Goal: Information Seeking & Learning: Check status

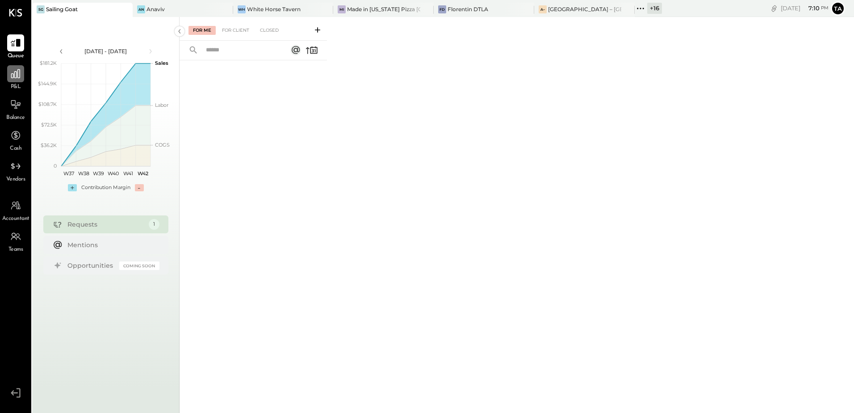
click at [15, 73] on icon at bounding box center [15, 73] width 9 height 9
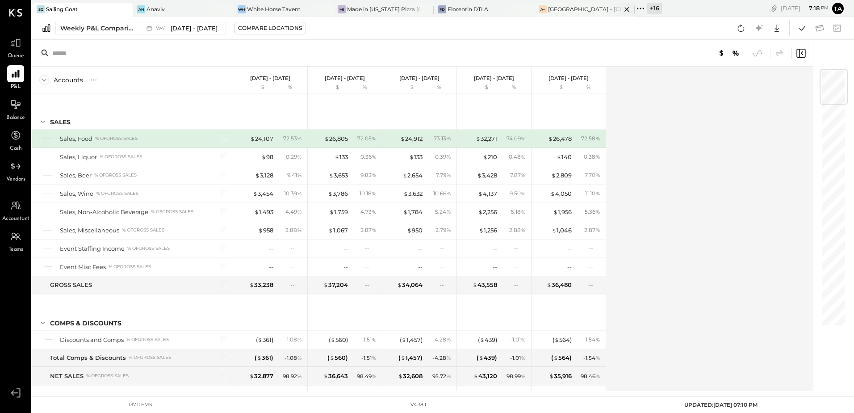
click at [548, 7] on div "[GEOGRAPHIC_DATA] – [GEOGRAPHIC_DATA]" at bounding box center [584, 9] width 73 height 8
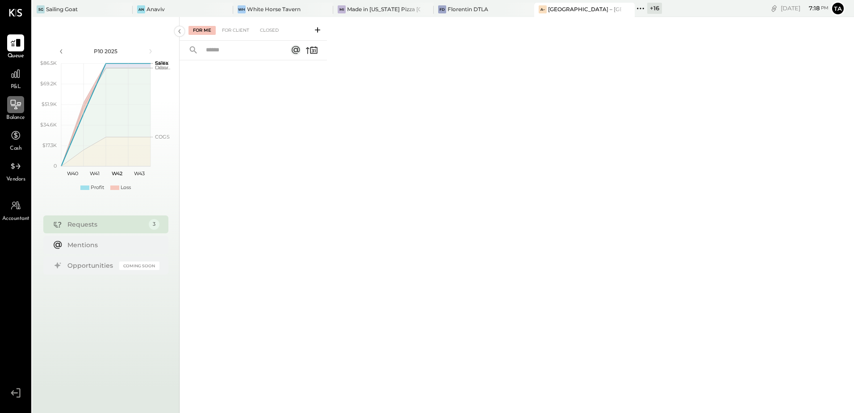
click at [19, 101] on icon at bounding box center [16, 105] width 12 height 12
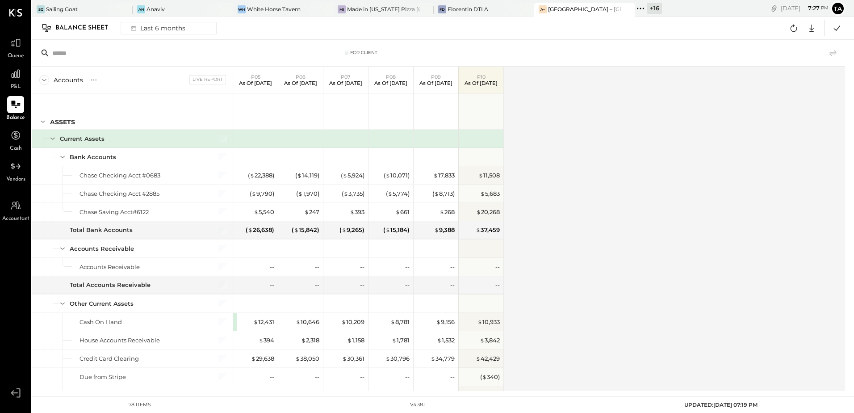
click at [611, 261] on div "Accounts S GL Live Report P05 As of May 25th 2025 P06 As of Jun 29th 2025 P07 A…" at bounding box center [439, 229] width 814 height 324
